Goal: Task Accomplishment & Management: Use online tool/utility

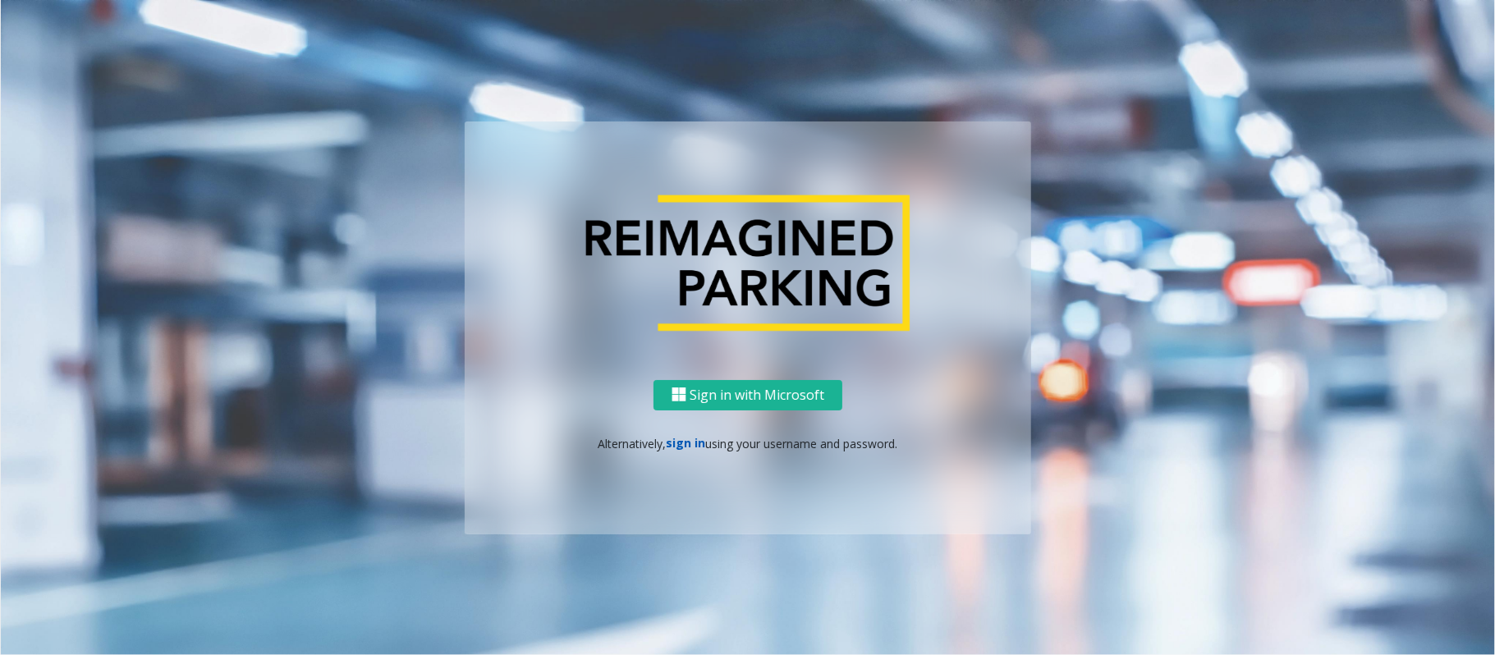
click at [696, 441] on link "sign in" at bounding box center [686, 443] width 39 height 16
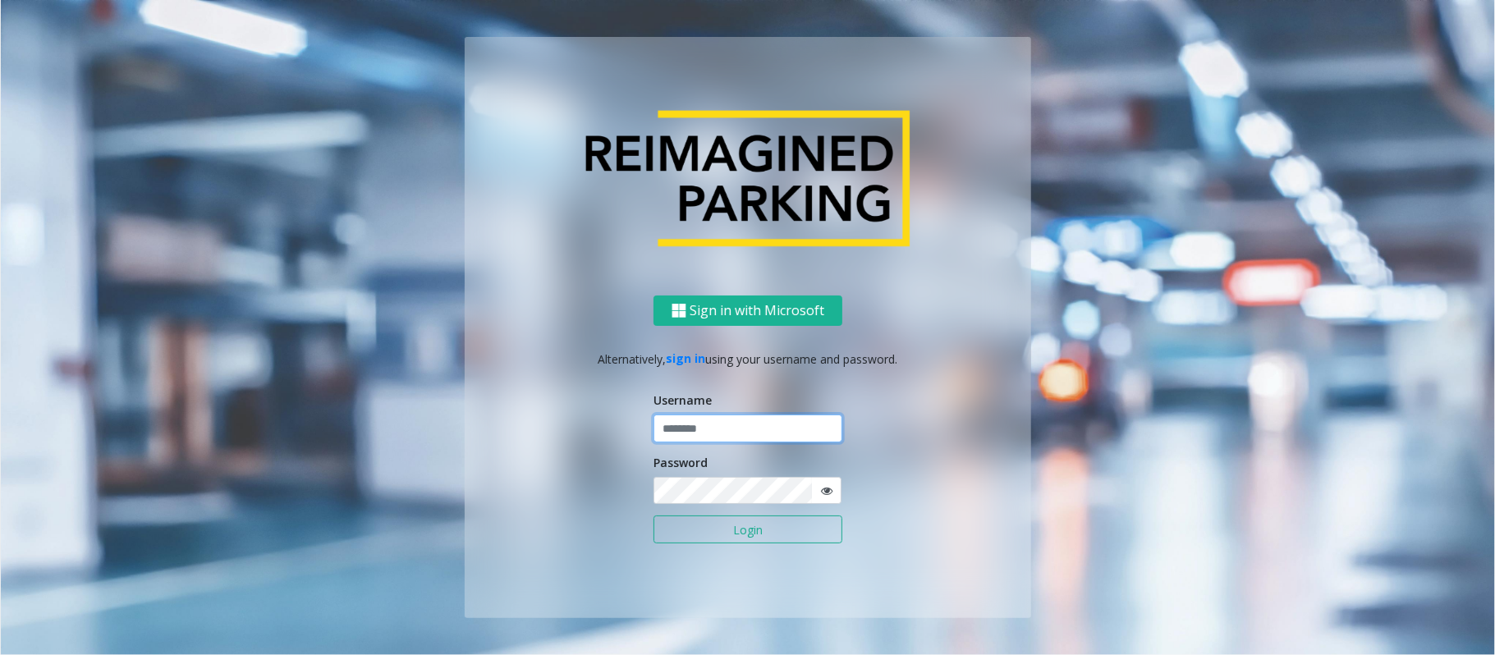
type input "*******"
click at [716, 491] on button "Login" at bounding box center [747, 530] width 189 height 28
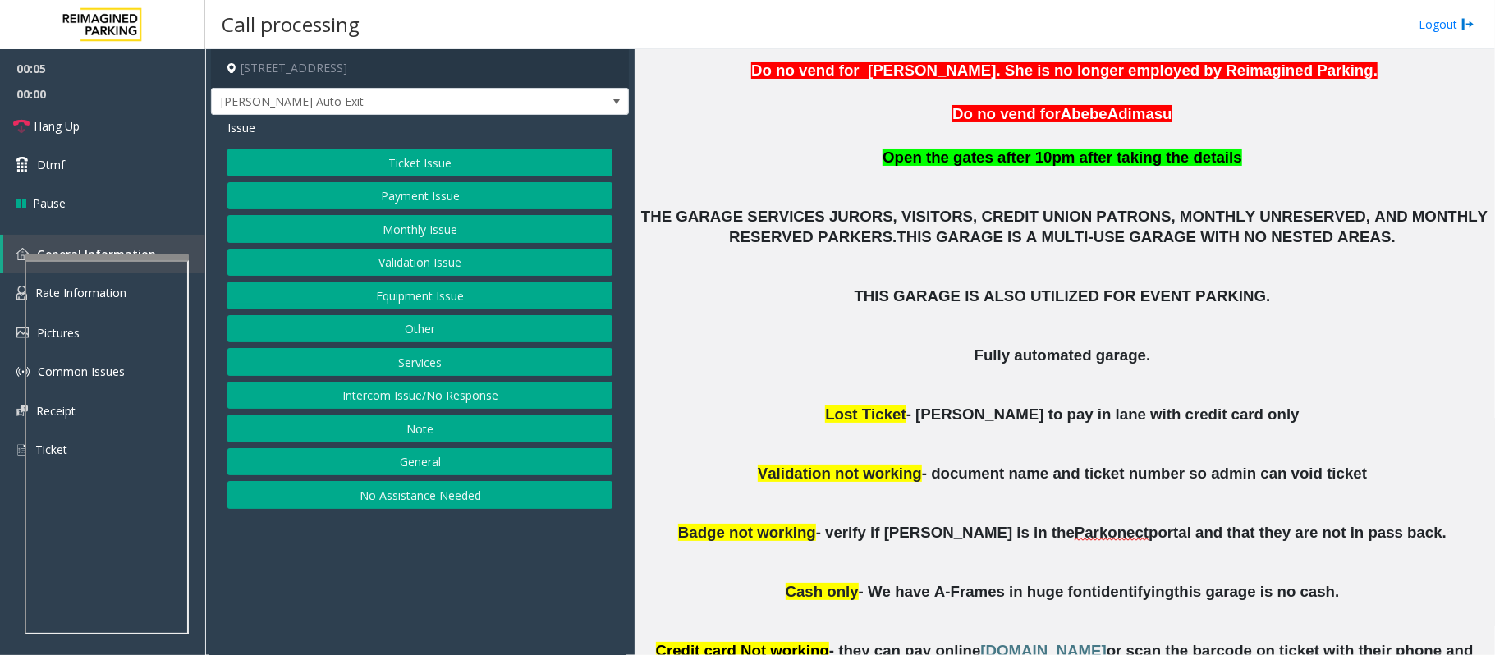
scroll to position [547, 0]
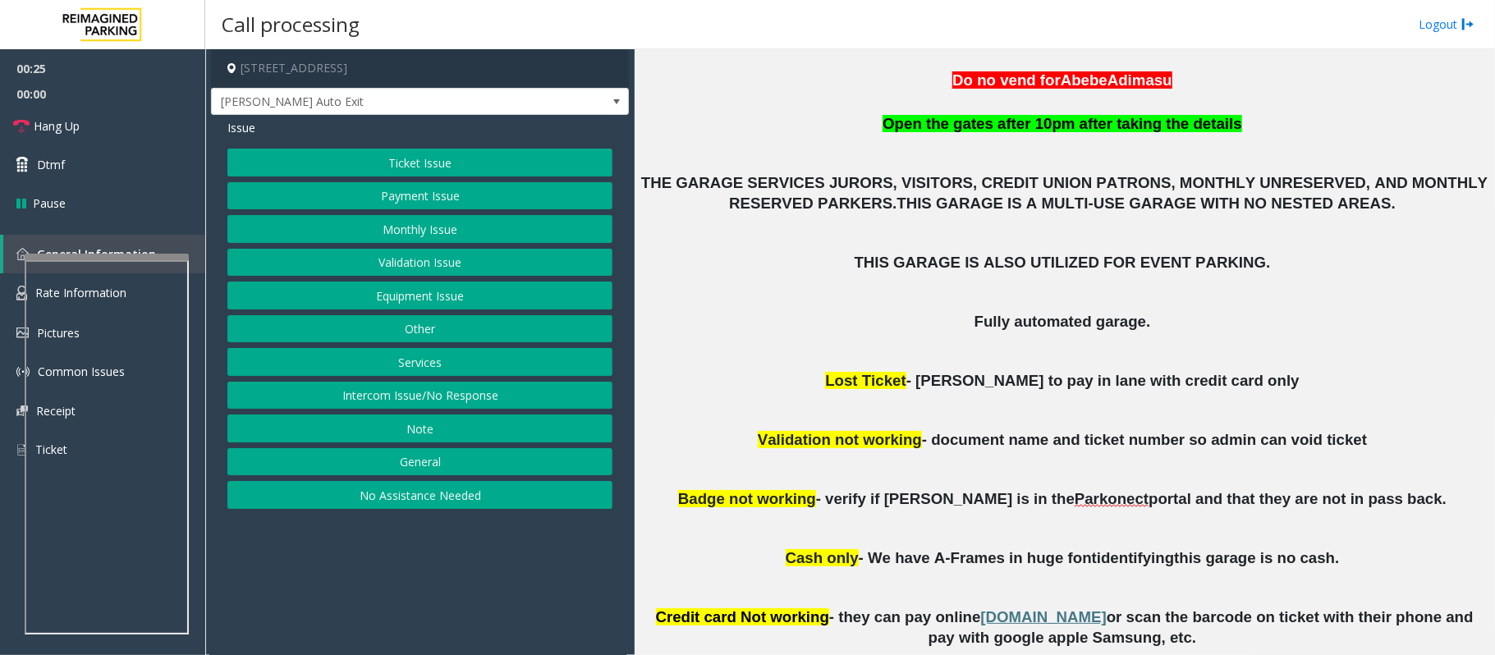
click at [464, 491] on button "No Assistance Needed" at bounding box center [419, 495] width 385 height 28
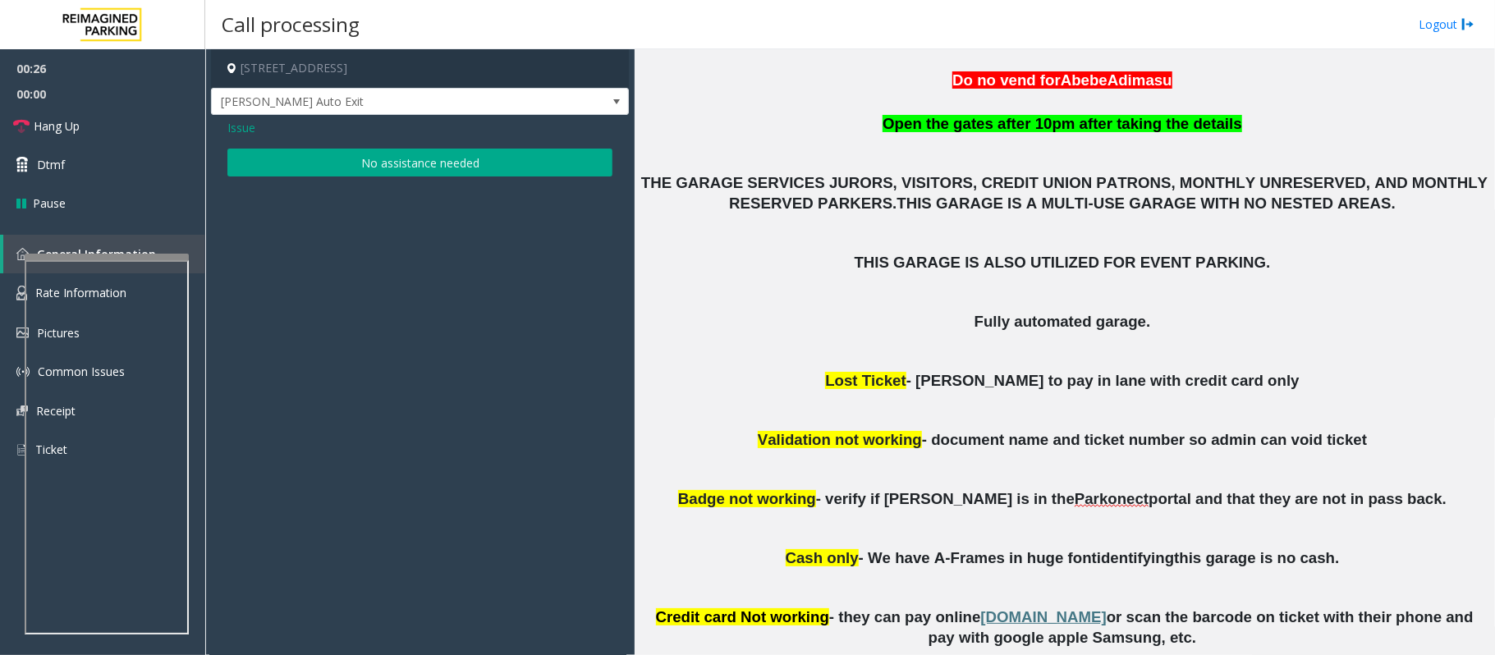
click at [351, 158] on button "No assistance needed" at bounding box center [419, 163] width 385 height 28
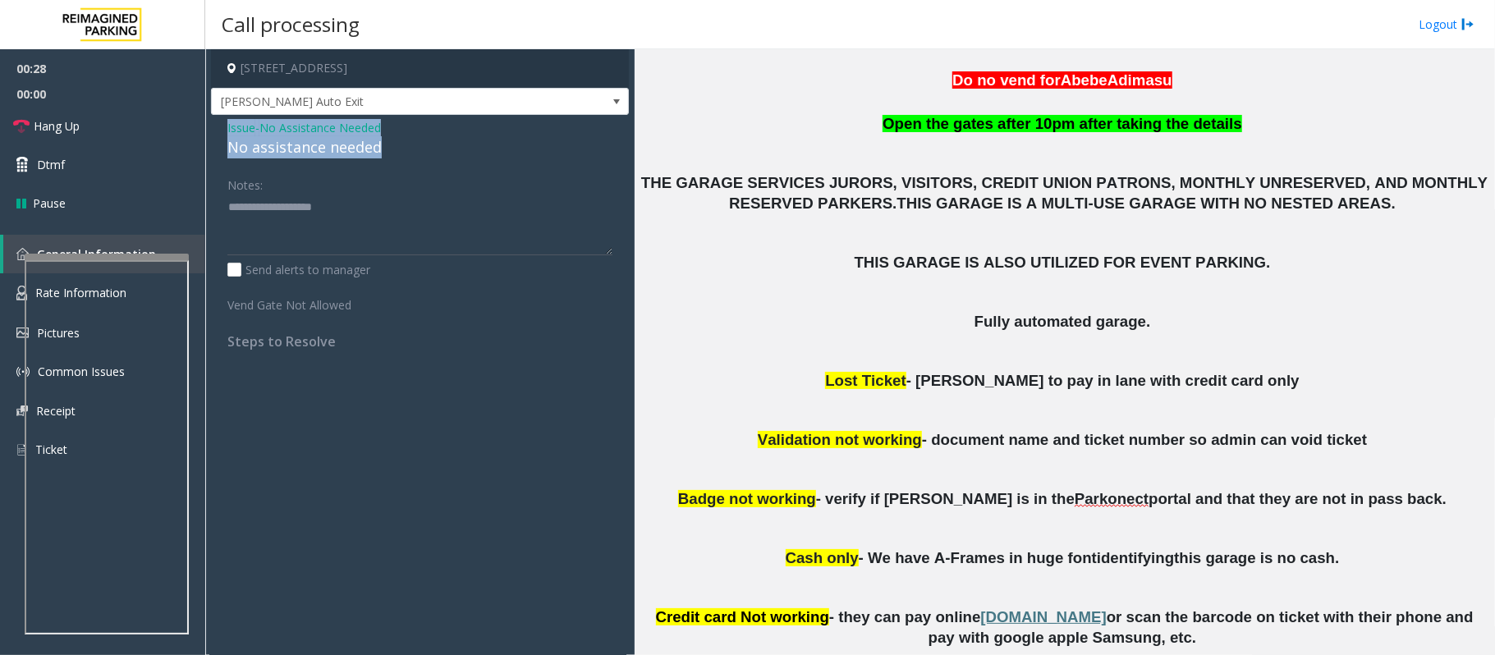
drag, startPoint x: 408, startPoint y: 145, endPoint x: 217, endPoint y: 122, distance: 192.7
click at [217, 122] on div "Issue - No Assistance Needed No assistance needed Notes: Send alerts to manager…" at bounding box center [420, 240] width 418 height 251
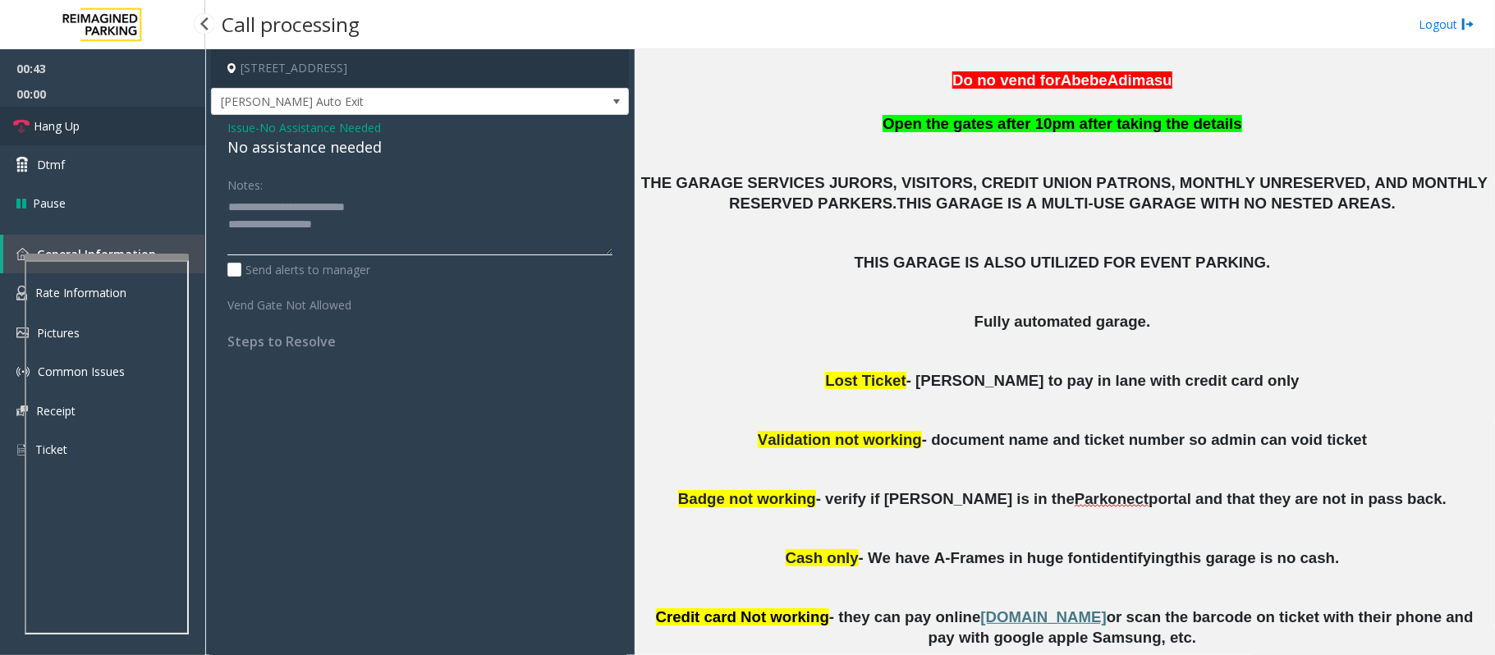
type textarea "**********"
click at [89, 117] on link "Hang Up" at bounding box center [102, 126] width 205 height 39
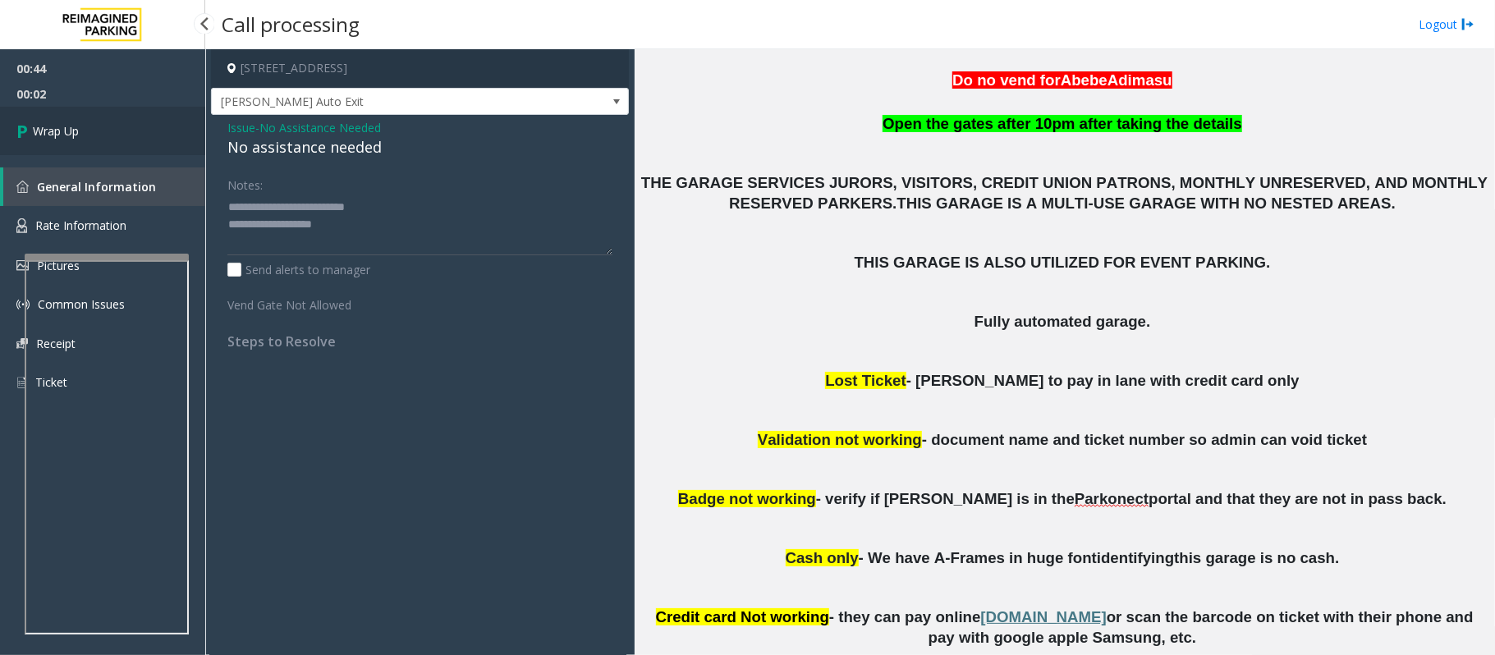
click at [57, 122] on span "Wrap Up" at bounding box center [56, 130] width 46 height 17
